Goal: Task Accomplishment & Management: Use online tool/utility

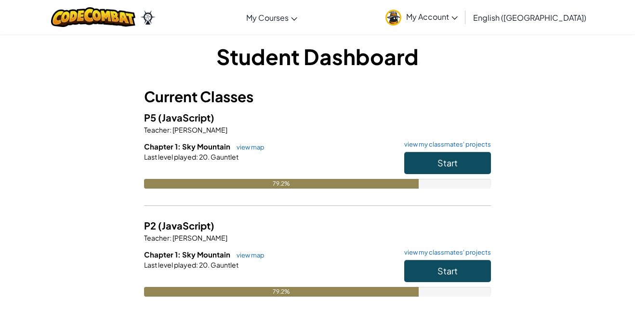
scroll to position [3, 0]
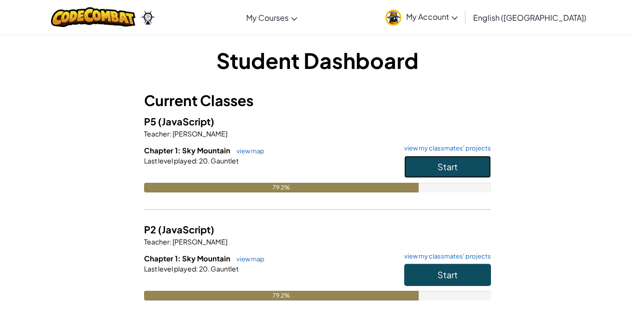
click at [434, 168] on button "Start" at bounding box center [447, 167] width 87 height 22
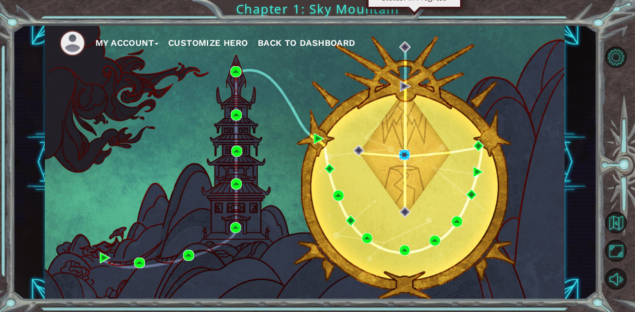
click at [403, 156] on img at bounding box center [404, 154] width 11 height 11
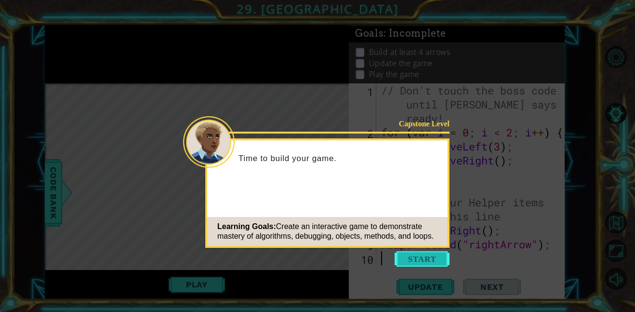
click at [439, 253] on button "Start" at bounding box center [421, 258] width 55 height 15
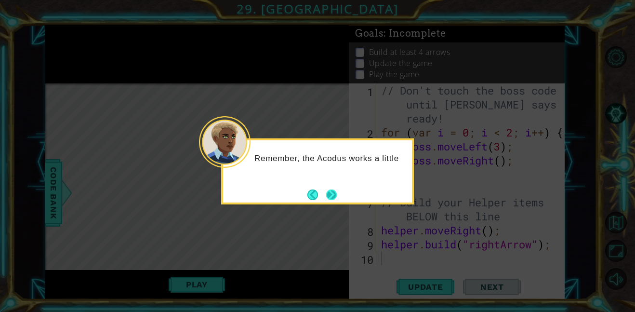
click at [334, 192] on button "Next" at bounding box center [331, 194] width 11 height 11
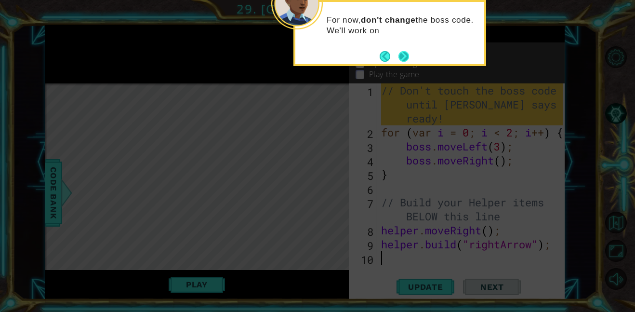
click at [403, 60] on button "Next" at bounding box center [403, 56] width 11 height 11
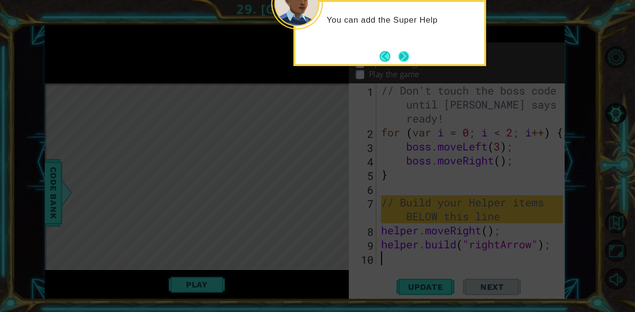
click at [399, 56] on button "Next" at bounding box center [403, 56] width 11 height 11
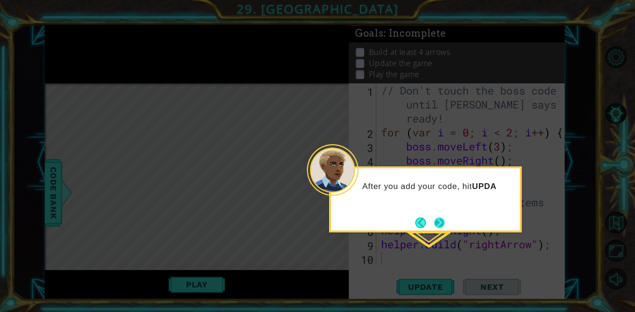
click at [438, 223] on button "Next" at bounding box center [439, 222] width 11 height 11
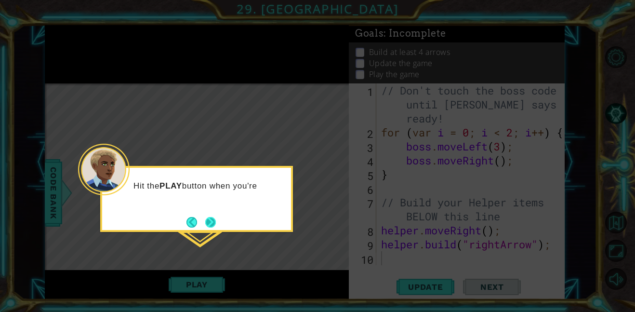
click at [212, 220] on button "Next" at bounding box center [210, 221] width 13 height 13
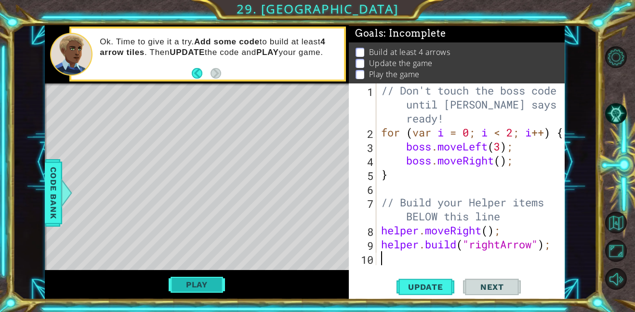
click at [204, 287] on button "Play" at bounding box center [197, 284] width 56 height 18
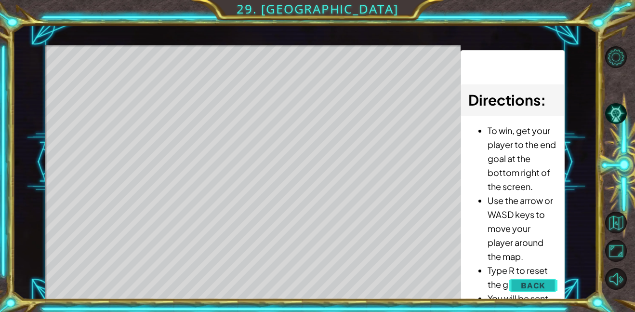
click at [529, 281] on span "Back" at bounding box center [533, 285] width 25 height 10
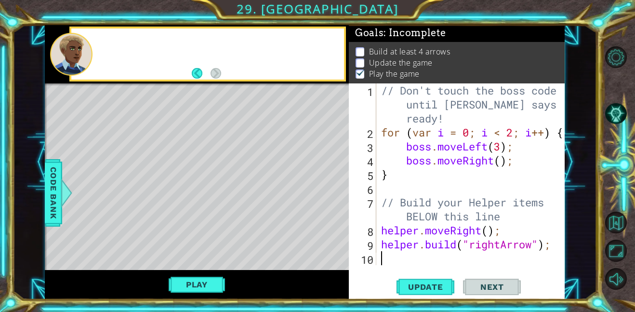
scroll to position [1, 0]
click at [187, 288] on button "Play" at bounding box center [197, 284] width 56 height 18
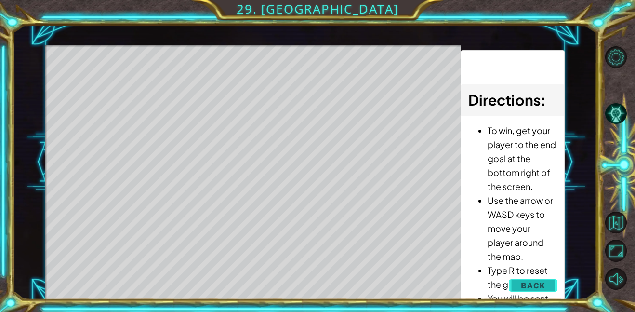
click at [516, 288] on button "Back" at bounding box center [533, 284] width 49 height 19
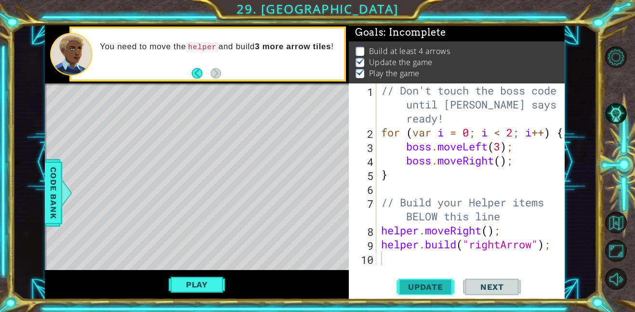
click at [426, 280] on button "Update" at bounding box center [425, 286] width 58 height 22
click at [484, 288] on span "Next" at bounding box center [492, 287] width 43 height 10
click at [447, 287] on span "Update" at bounding box center [425, 287] width 54 height 10
click at [473, 288] on span "Next" at bounding box center [492, 287] width 43 height 10
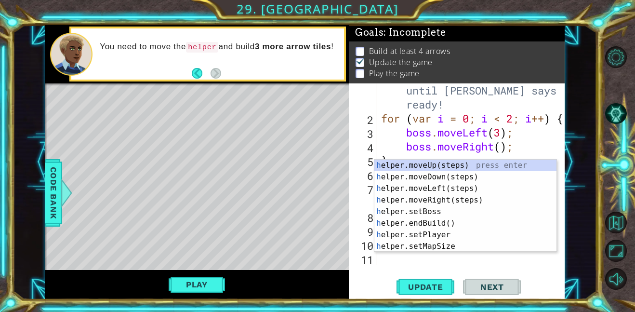
scroll to position [14, 0]
click at [323, 216] on div "Level Map" at bounding box center [267, 225] width 445 height 284
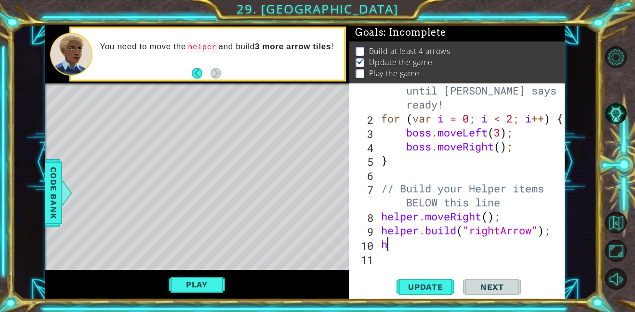
click at [393, 240] on div "// Don't touch the boss code until [PERSON_NAME] says you're ready! for ( var i…" at bounding box center [473, 187] width 188 height 237
type textarea "hh"
click at [453, 235] on div "h elper.moveRig h t(steps) press enter" at bounding box center [465, 243] width 182 height 35
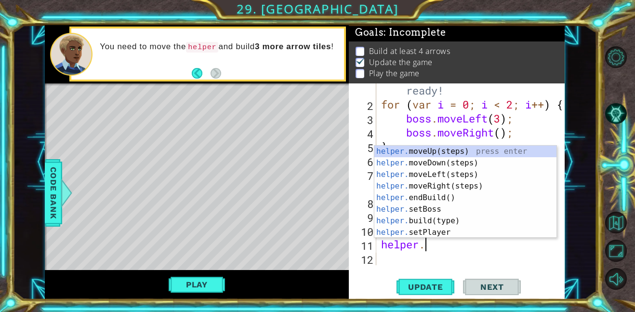
scroll to position [0, 1]
click at [475, 223] on div "helper. moveUp(steps) press enter helper. moveDown(steps) press enter helper. m…" at bounding box center [465, 203] width 182 height 116
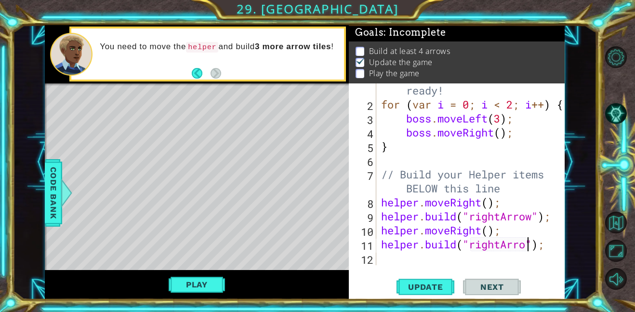
scroll to position [0, 7]
type textarea "[DOMAIN_NAME]("rightArrow");"
click at [490, 286] on span "Next" at bounding box center [492, 287] width 43 height 10
click at [441, 286] on span "Update" at bounding box center [425, 287] width 54 height 10
click at [385, 259] on div "// Don't touch the boss code until [PERSON_NAME] says you're ready! for ( var i…" at bounding box center [473, 173] width 188 height 237
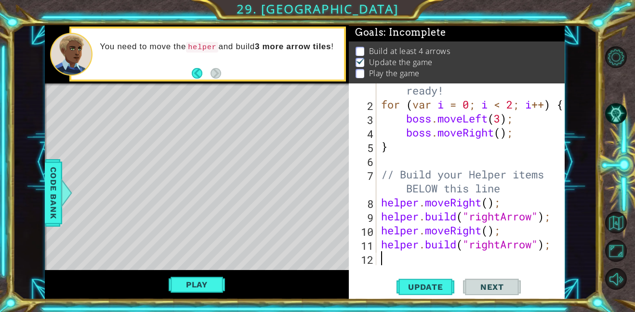
scroll to position [0, 0]
type textarea "f"
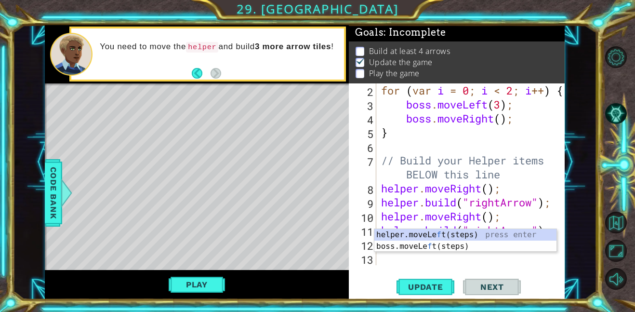
scroll to position [42, 0]
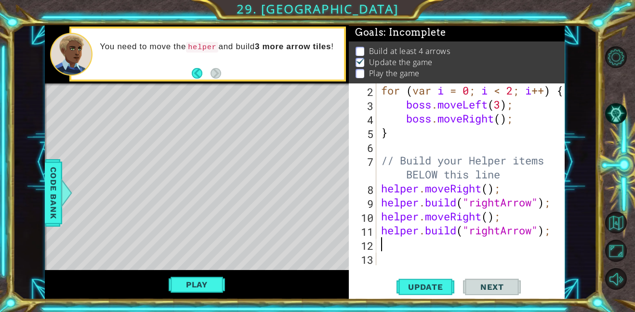
type textarea "h"
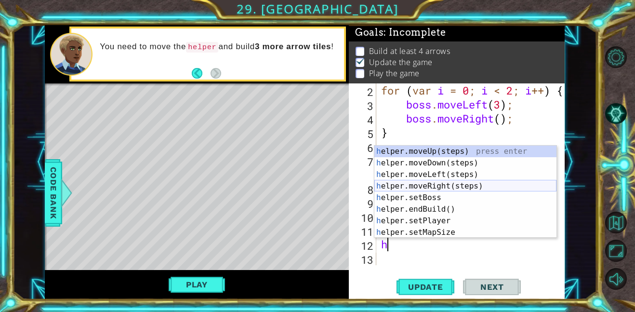
click at [475, 184] on div "h elper.moveUp(steps) press enter h elper.moveDown(steps) press enter h elper.m…" at bounding box center [465, 203] width 182 height 116
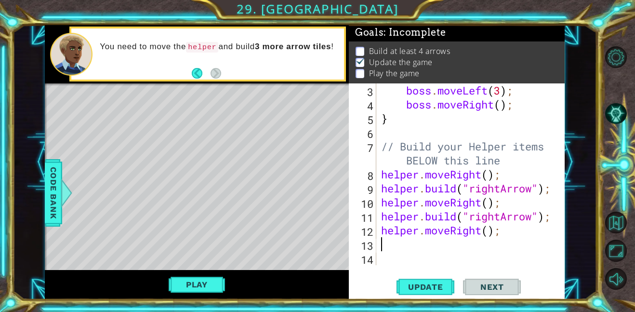
scroll to position [56, 0]
click at [501, 287] on span "Next" at bounding box center [492, 287] width 43 height 10
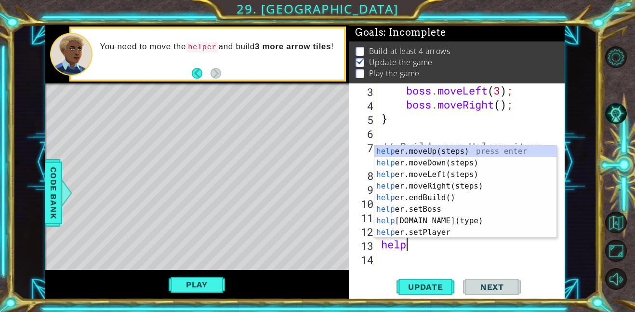
scroll to position [0, 1]
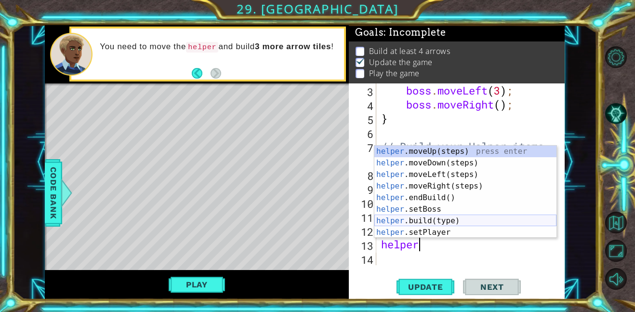
click at [499, 220] on div "helper .moveUp(steps) press enter helper .moveDown(steps) press enter helper .m…" at bounding box center [465, 203] width 182 height 116
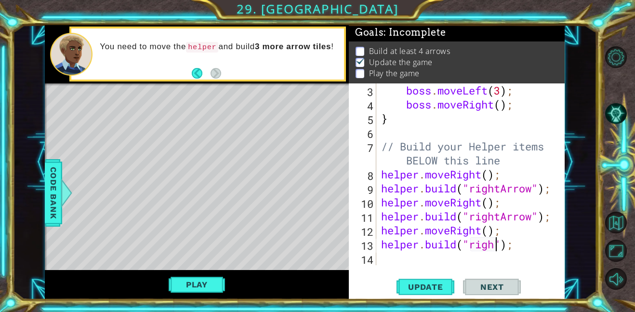
scroll to position [0, 5]
type textarea "[DOMAIN_NAME]("rightArrow");"
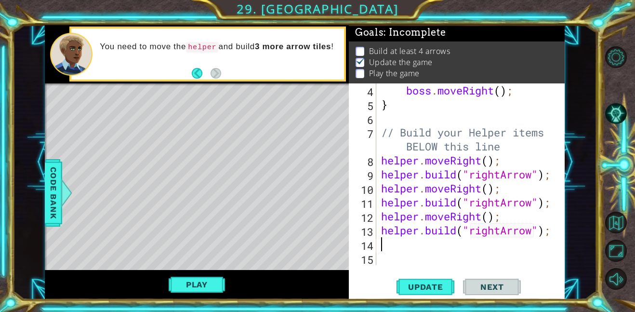
scroll to position [70, 0]
click at [417, 295] on button "Update" at bounding box center [425, 286] width 58 height 22
type textarea "h"
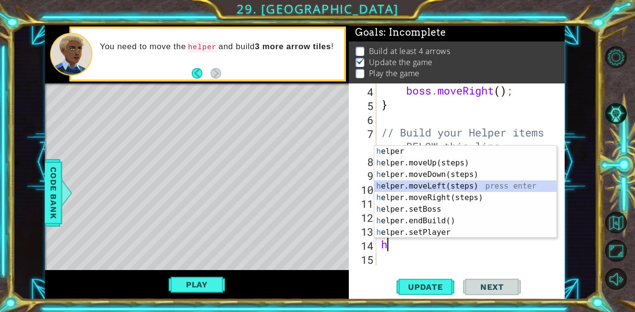
click at [489, 185] on div "h elper press enter h elper.moveUp(steps) press enter h elper.moveDown(steps) p…" at bounding box center [465, 203] width 182 height 116
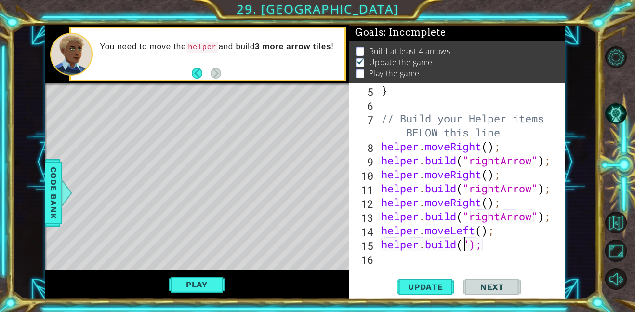
scroll to position [0, 4]
type textarea "[DOMAIN_NAME]("rightArrow");"
click at [440, 287] on span "Update" at bounding box center [425, 287] width 54 height 10
click at [435, 288] on span "Update" at bounding box center [425, 287] width 54 height 10
click at [208, 278] on button "Play" at bounding box center [197, 284] width 56 height 18
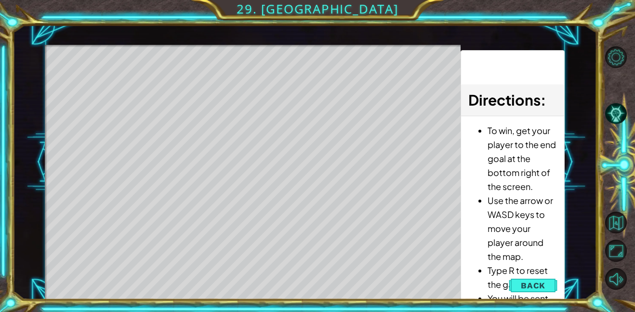
click at [485, 158] on ul "To win, get your player to the end goal at the bottom right of the screen. Use …" at bounding box center [512, 241] width 89 height 237
click at [430, 40] on div "1 ההההההההההההההההההההההההההההההההההההההההההההההההההההההההההההההההההההההההההההה…" at bounding box center [305, 162] width 520 height 274
drag, startPoint x: 493, startPoint y: 107, endPoint x: 478, endPoint y: 51, distance: 58.3
click at [478, 51] on div "Directions : To win, get your player to the end goal at the bottom right of the…" at bounding box center [512, 175] width 104 height 250
click at [530, 286] on span "Back" at bounding box center [533, 285] width 25 height 10
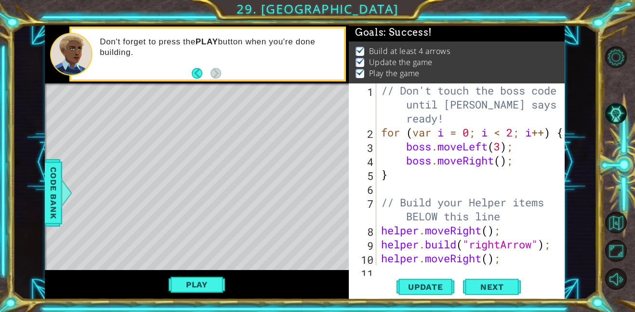
scroll to position [0, 0]
click at [498, 290] on span "Next" at bounding box center [492, 288] width 43 height 10
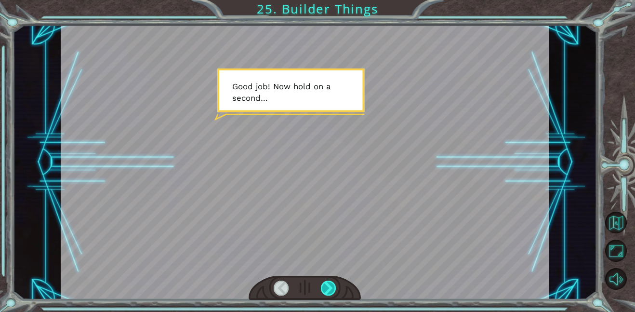
click at [327, 287] on div at bounding box center [328, 287] width 15 height 15
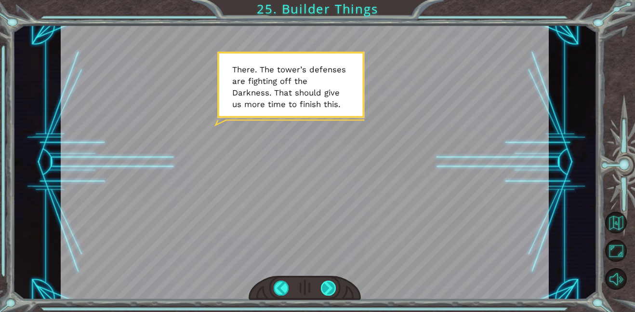
click at [327, 288] on div at bounding box center [328, 287] width 15 height 15
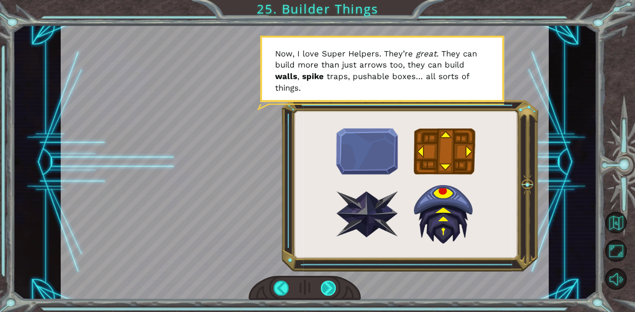
click at [329, 289] on div at bounding box center [328, 287] width 15 height 15
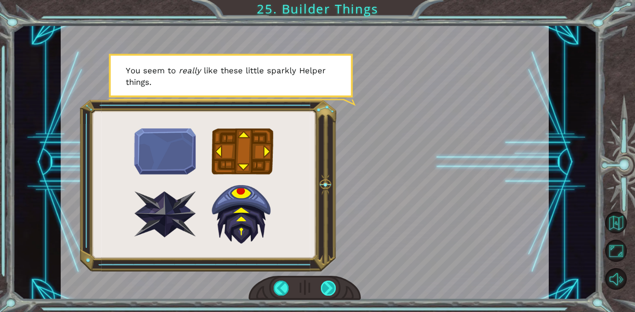
click at [329, 289] on div at bounding box center [328, 287] width 15 height 15
